Goal: Information Seeking & Learning: Learn about a topic

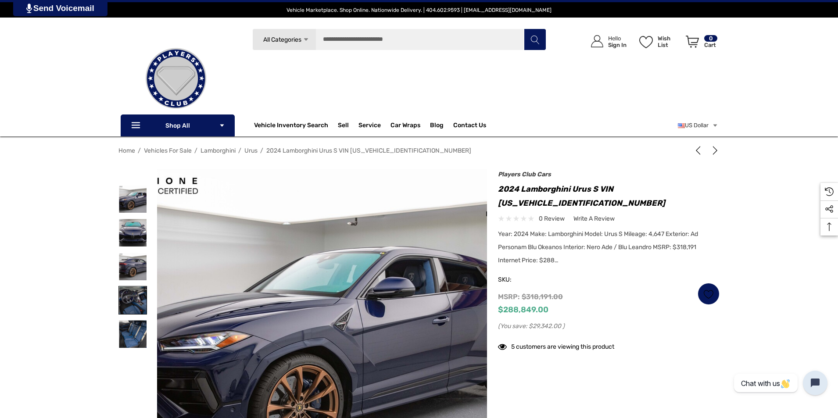
click at [126, 301] on img at bounding box center [133, 301] width 28 height 28
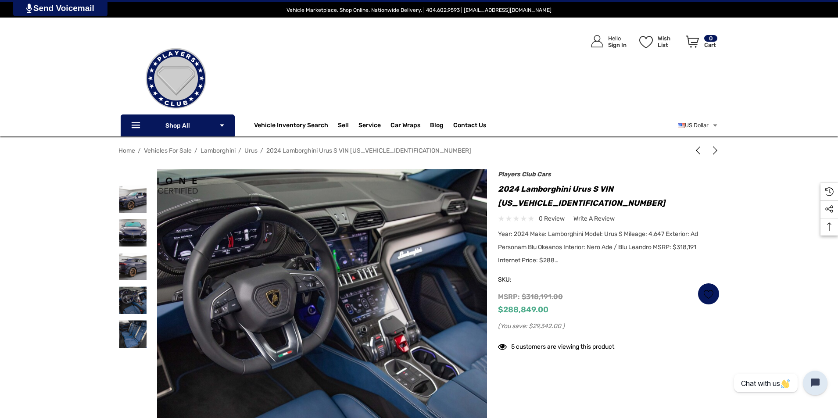
click at [327, 262] on img at bounding box center [319, 344] width 562 height 374
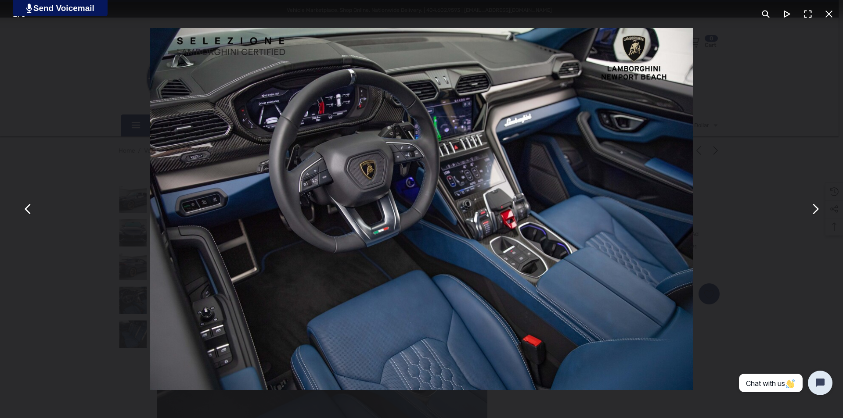
click at [815, 212] on button "You can close this modal content with the ESC key" at bounding box center [814, 209] width 21 height 21
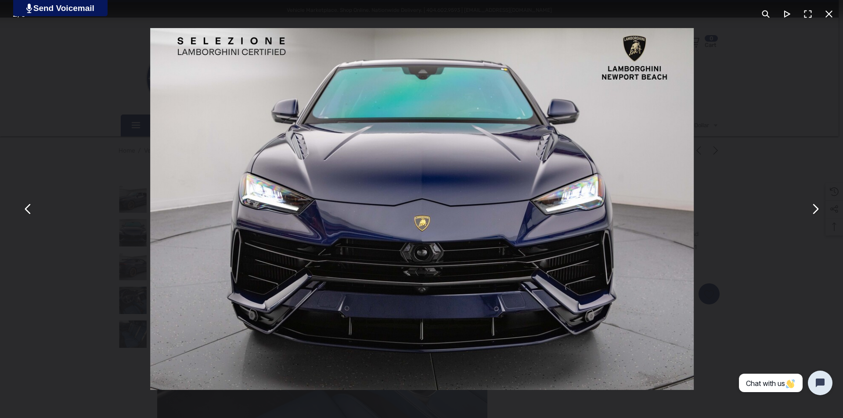
click at [815, 212] on button "You can close this modal content with the ESC key" at bounding box center [814, 209] width 21 height 21
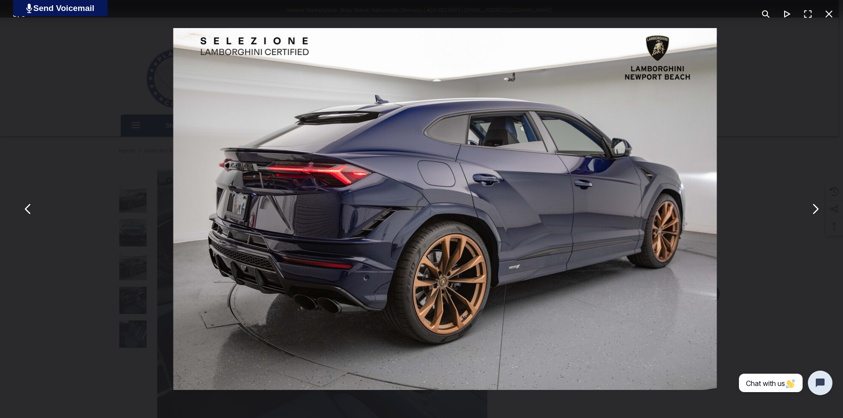
click at [815, 212] on button "You can close this modal content with the ESC key" at bounding box center [814, 209] width 21 height 21
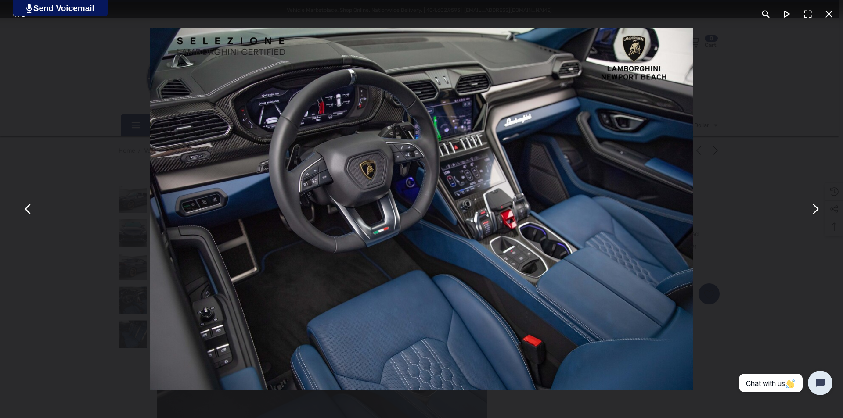
click at [815, 212] on button "You can close this modal content with the ESC key" at bounding box center [814, 209] width 21 height 21
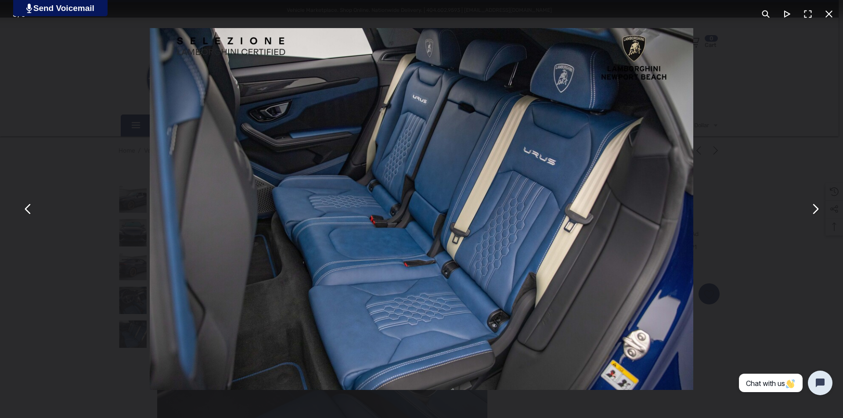
click at [816, 208] on button "You can close this modal content with the ESC key" at bounding box center [814, 209] width 21 height 21
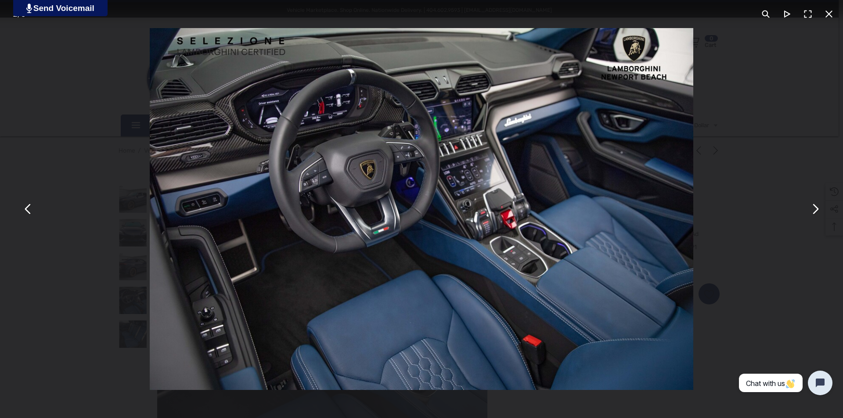
click at [816, 208] on button "You can close this modal content with the ESC key" at bounding box center [814, 209] width 21 height 21
